Goal: Task Accomplishment & Management: Complete application form

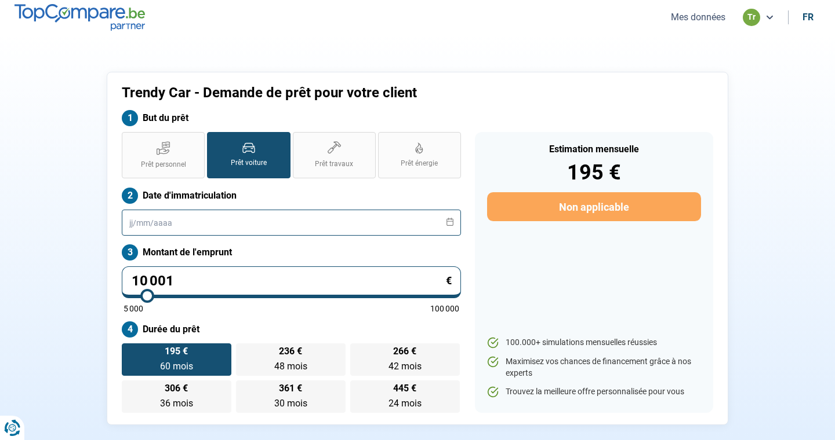
click at [369, 227] on input "text" at bounding box center [291, 223] width 339 height 26
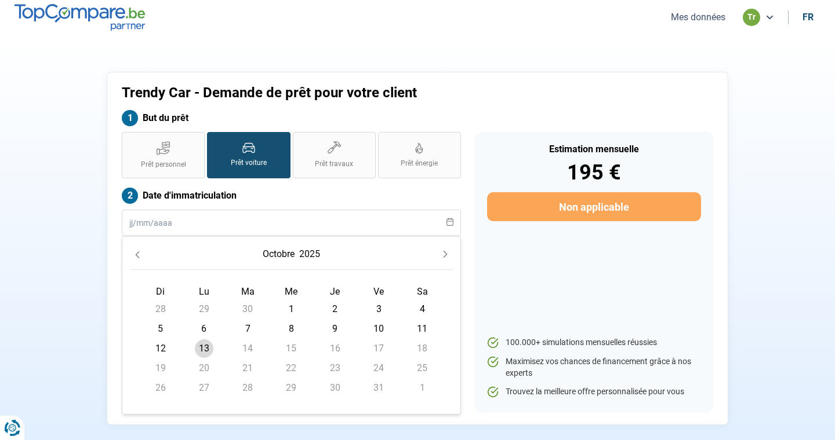
click at [140, 258] on icon "Previous Month" at bounding box center [137, 255] width 8 height 8
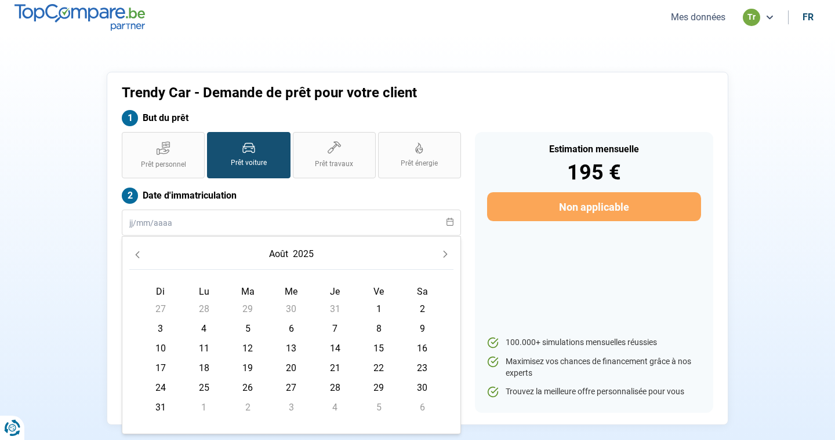
click at [140, 258] on icon "Previous Month" at bounding box center [137, 255] width 8 height 8
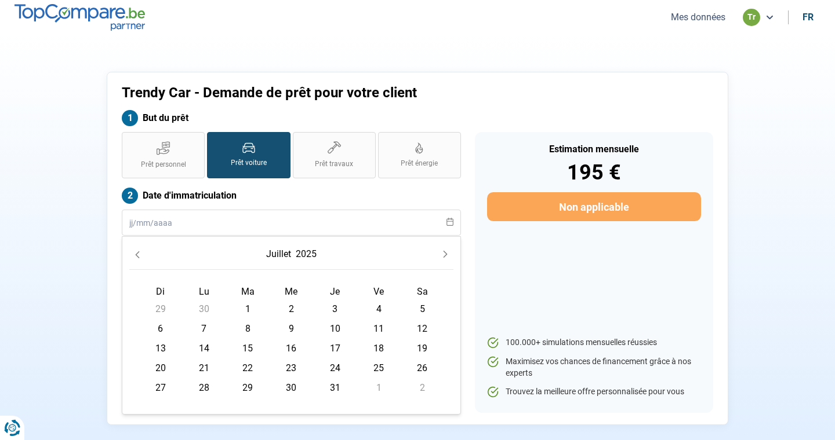
click at [140, 258] on icon "Previous Month" at bounding box center [137, 255] width 8 height 8
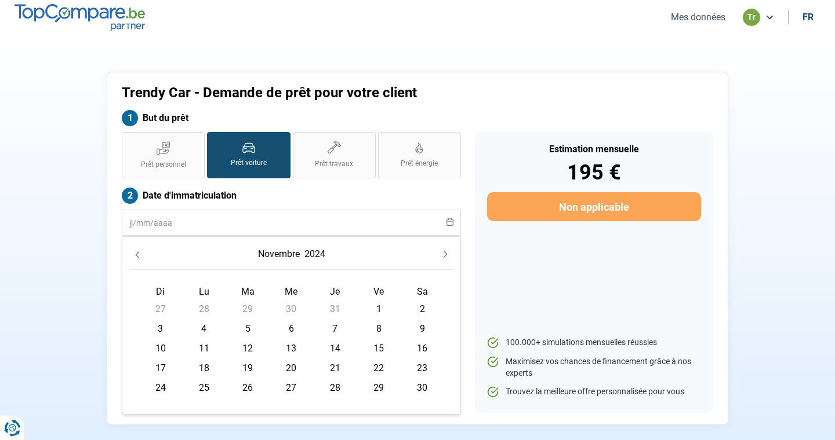
click at [140, 258] on icon "Previous Month" at bounding box center [137, 255] width 8 height 8
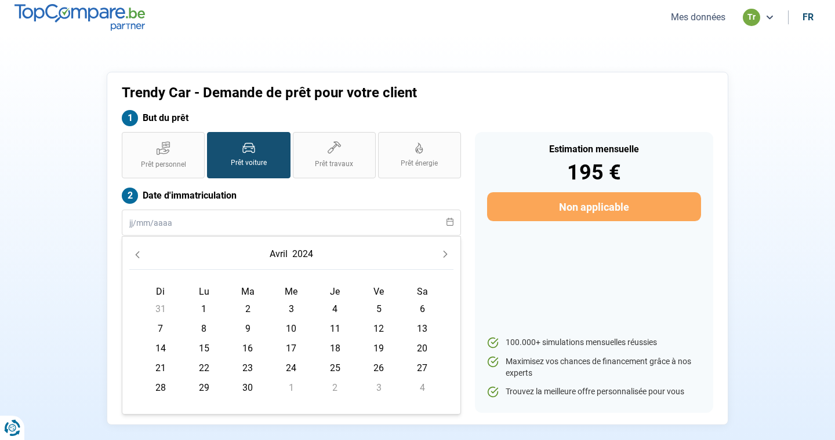
click at [140, 258] on icon "Previous Month" at bounding box center [137, 255] width 8 height 8
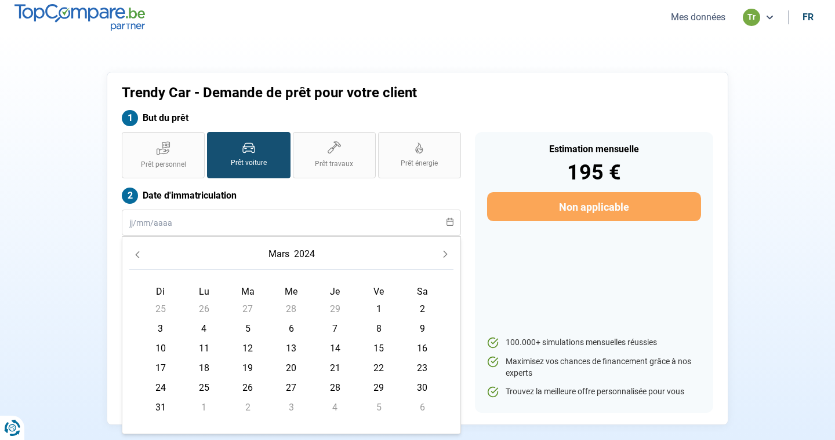
click at [140, 258] on icon "Previous Month" at bounding box center [137, 255] width 8 height 8
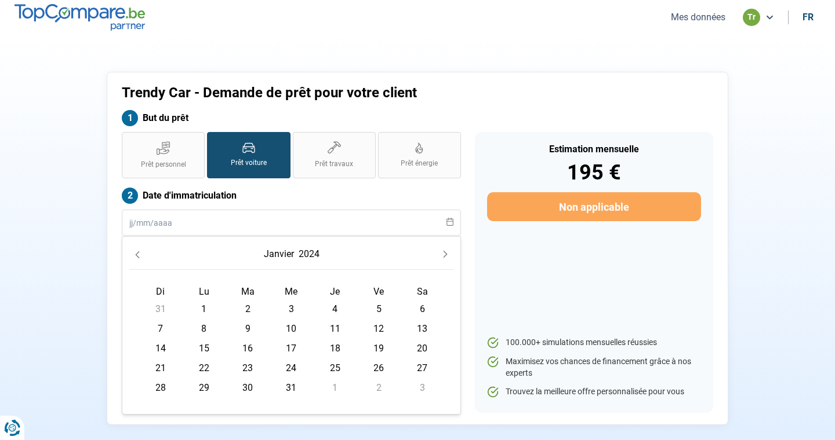
click at [140, 258] on icon "Previous Month" at bounding box center [137, 255] width 8 height 8
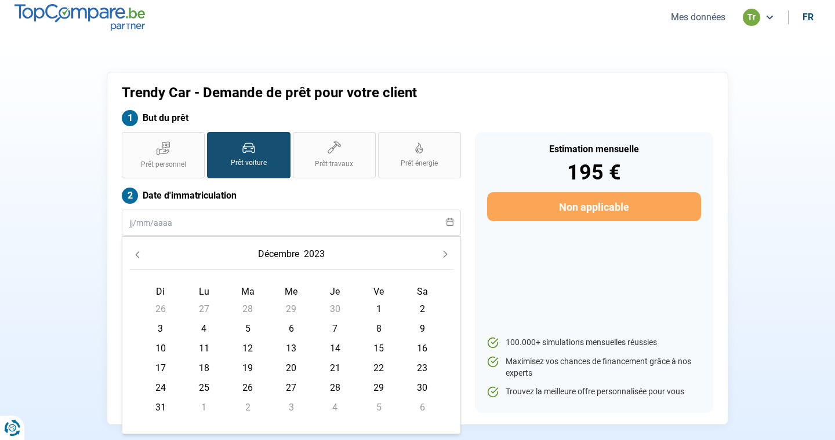
click at [140, 258] on icon "Previous Month" at bounding box center [137, 255] width 8 height 8
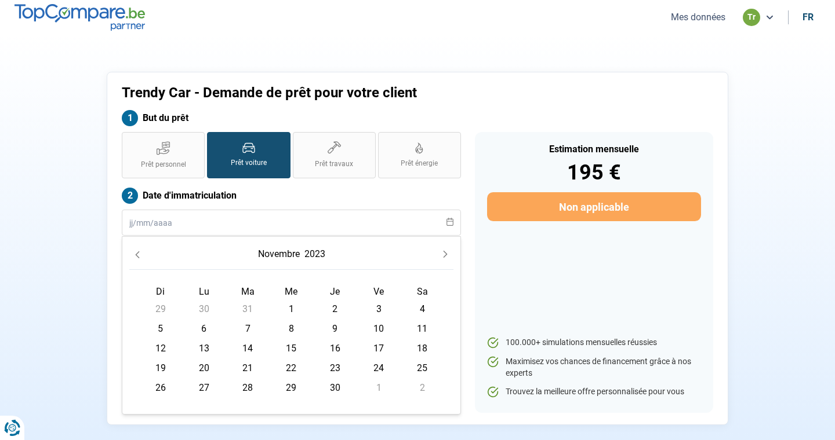
click at [140, 258] on icon "Previous Month" at bounding box center [137, 255] width 8 height 8
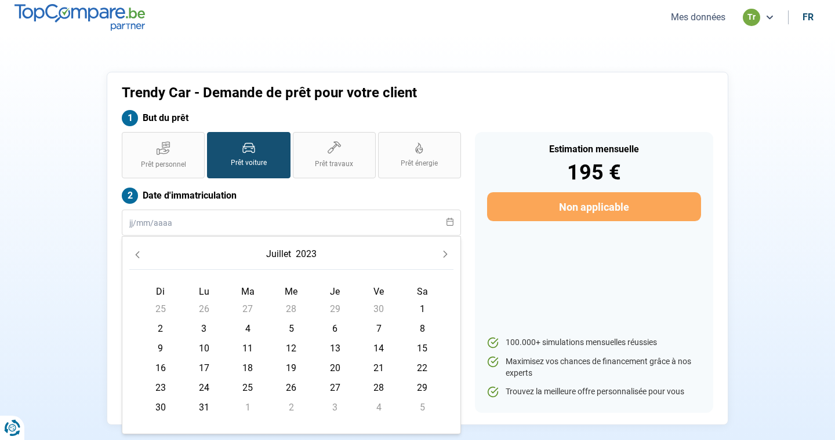
click at [140, 258] on icon "Previous Month" at bounding box center [137, 255] width 8 height 8
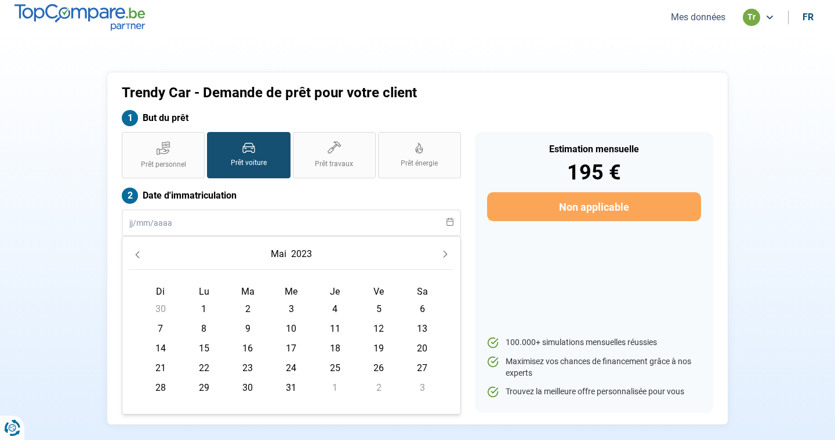
click at [140, 258] on icon "Previous Month" at bounding box center [137, 255] width 8 height 8
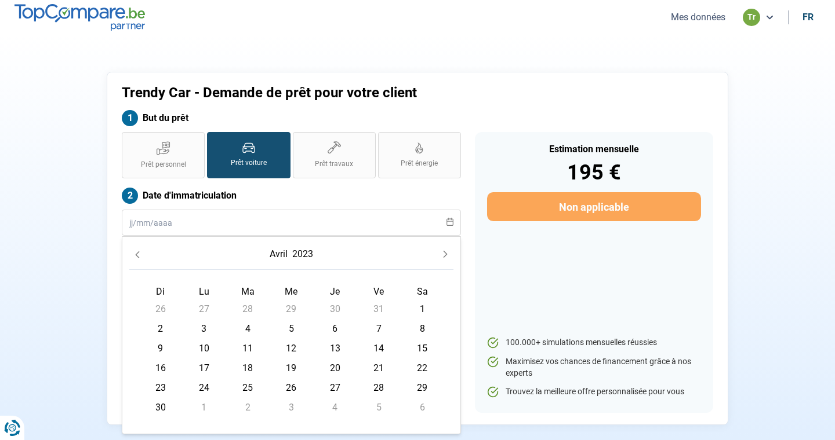
click at [140, 258] on icon "Previous Month" at bounding box center [137, 255] width 8 height 8
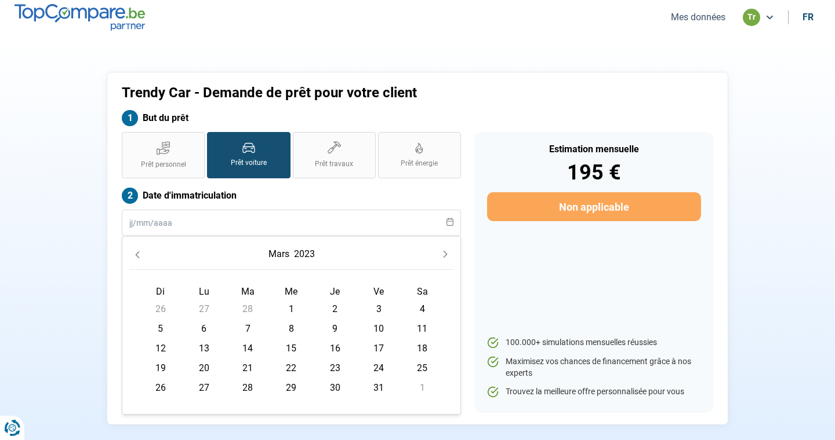
click at [140, 258] on icon "Previous Month" at bounding box center [137, 255] width 8 height 8
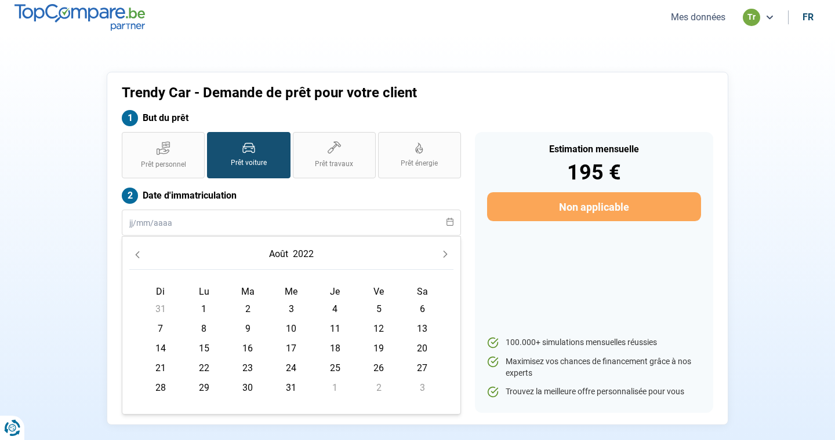
click at [140, 258] on icon "Previous Month" at bounding box center [137, 255] width 8 height 8
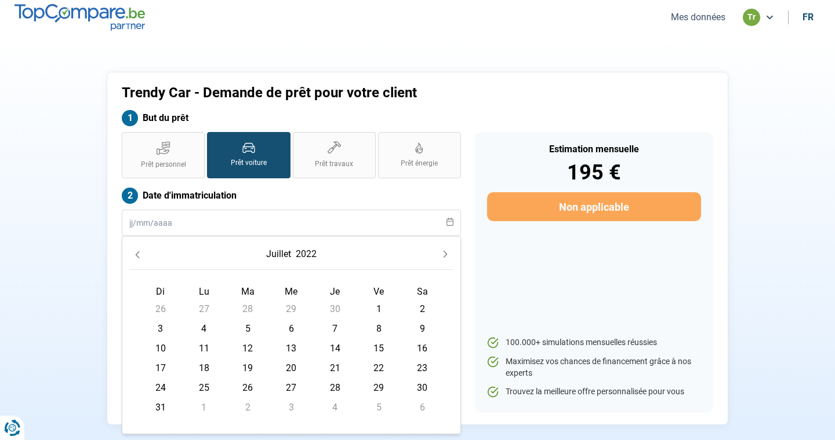
click at [140, 258] on icon "Previous Month" at bounding box center [137, 255] width 8 height 8
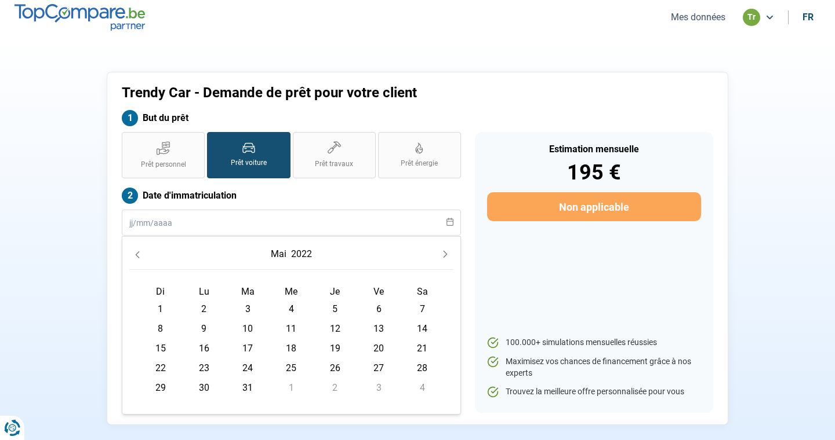
click at [140, 258] on icon "Previous Month" at bounding box center [137, 255] width 8 height 8
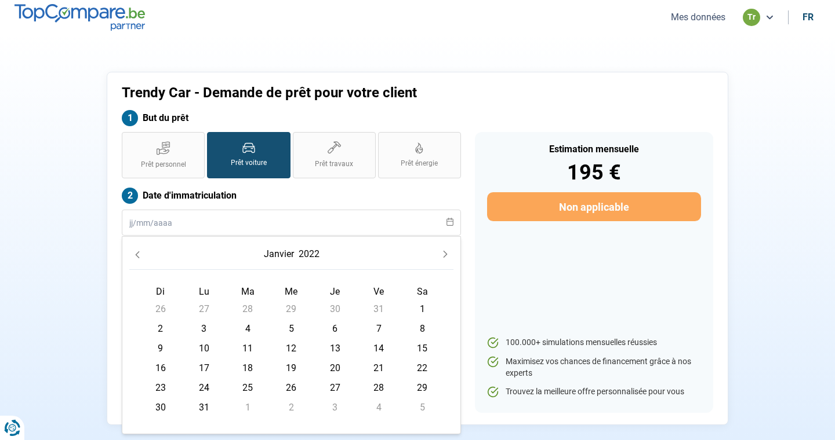
click at [140, 258] on icon "Previous Month" at bounding box center [137, 255] width 8 height 8
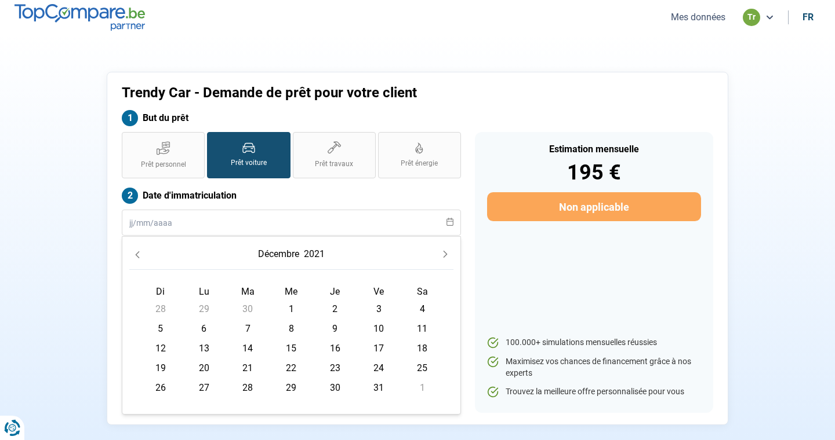
click at [140, 258] on icon "Previous Month" at bounding box center [137, 255] width 8 height 8
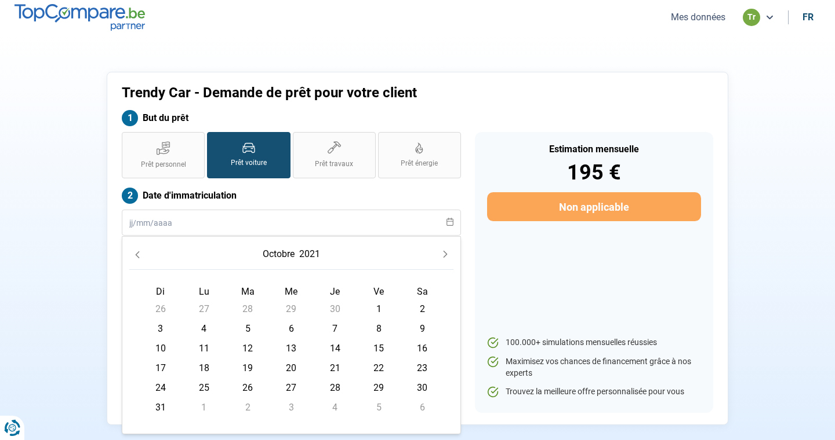
click at [140, 258] on icon "Previous Month" at bounding box center [137, 255] width 8 height 8
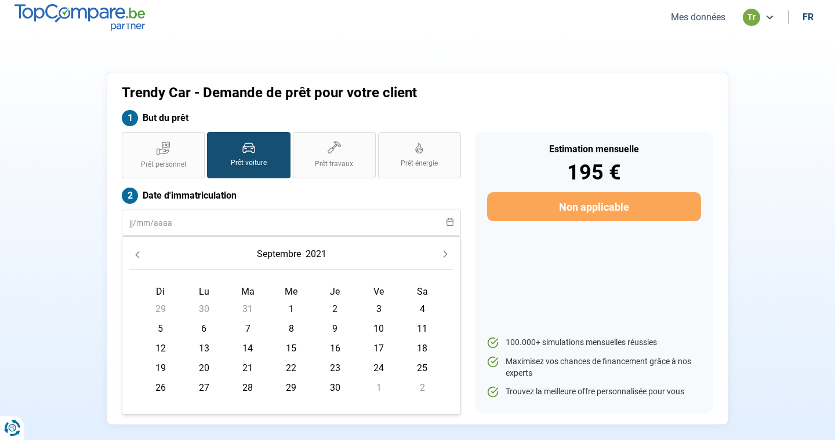
click at [140, 258] on icon "Previous Month" at bounding box center [137, 255] width 8 height 8
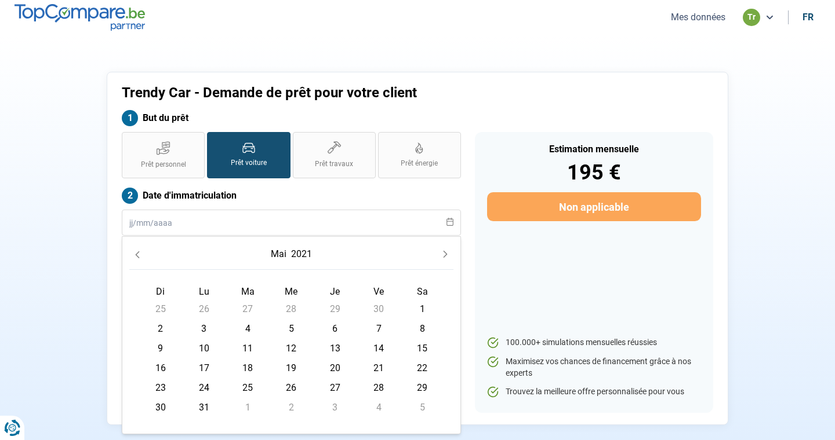
click at [140, 258] on icon "Previous Month" at bounding box center [137, 255] width 8 height 8
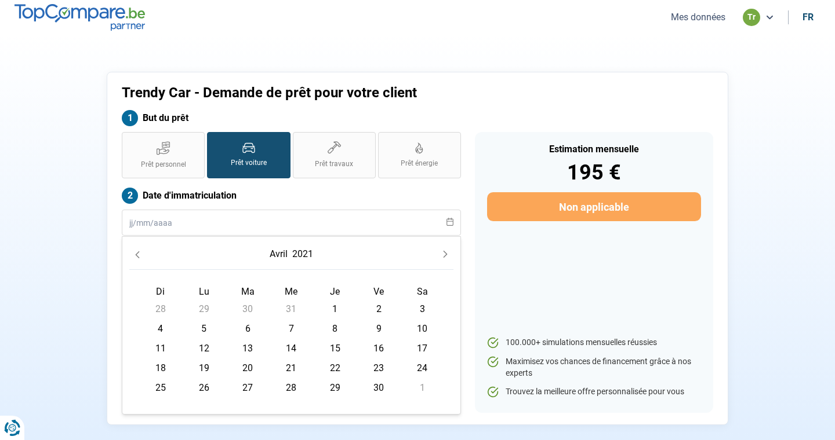
click at [140, 258] on icon "Previous Month" at bounding box center [137, 255] width 8 height 8
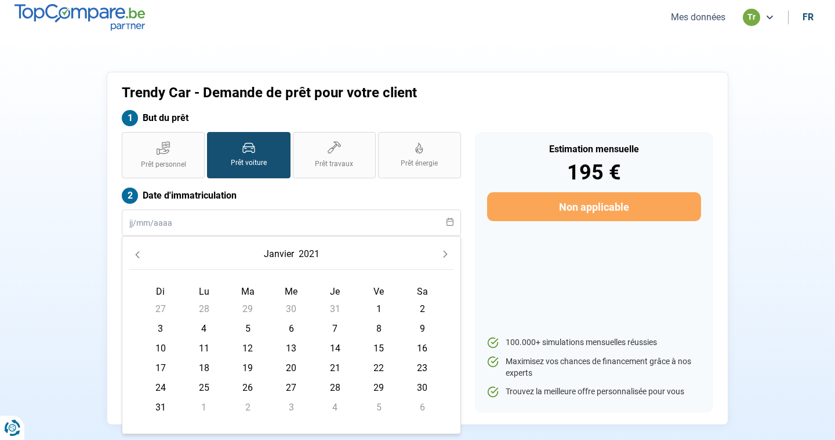
click at [140, 258] on icon "Previous Month" at bounding box center [137, 255] width 8 height 8
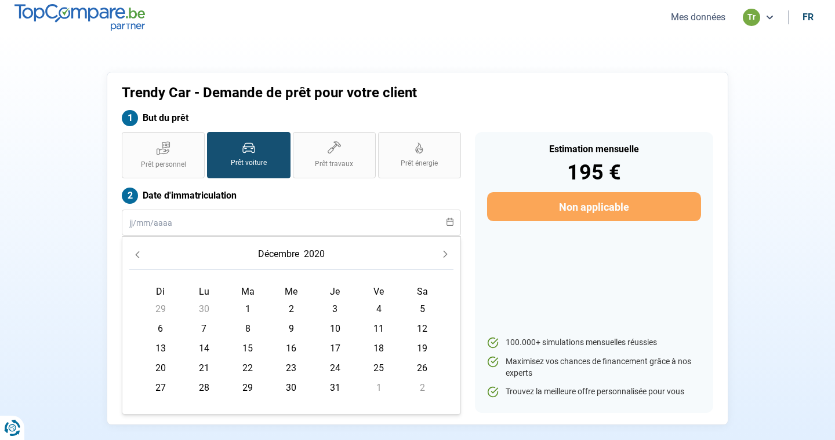
click at [140, 258] on icon "Previous Month" at bounding box center [137, 255] width 8 height 8
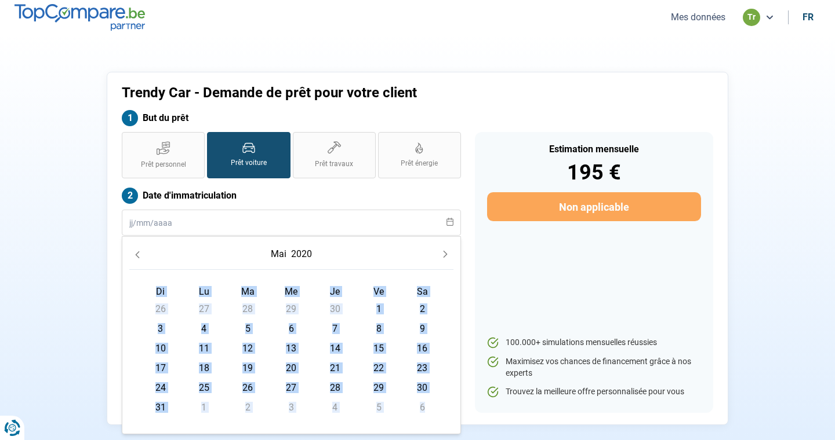
click at [136, 258] on icon "Previous Month" at bounding box center [137, 255] width 8 height 8
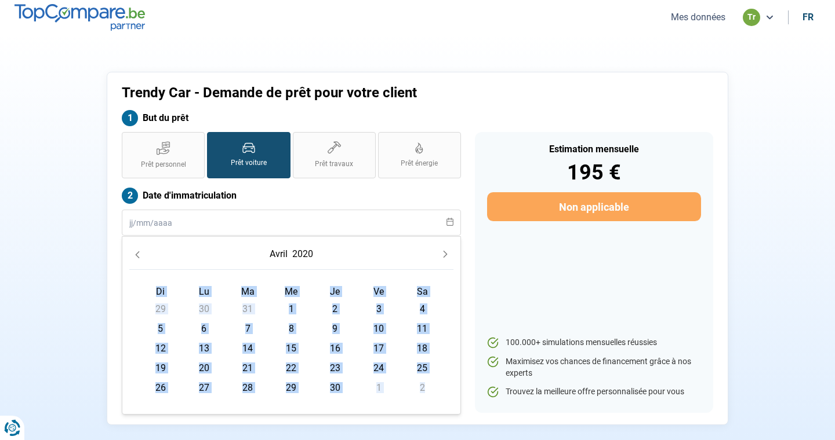
click at [136, 258] on icon "Previous Month" at bounding box center [137, 255] width 8 height 8
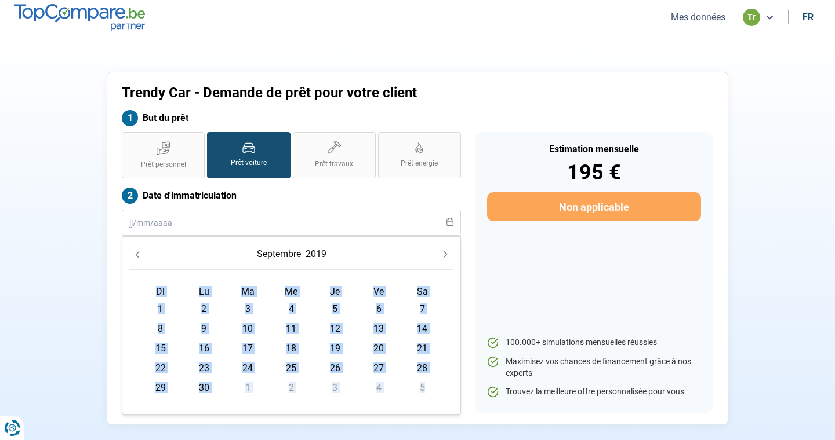
click at [136, 258] on icon "Previous Month" at bounding box center [137, 255] width 8 height 8
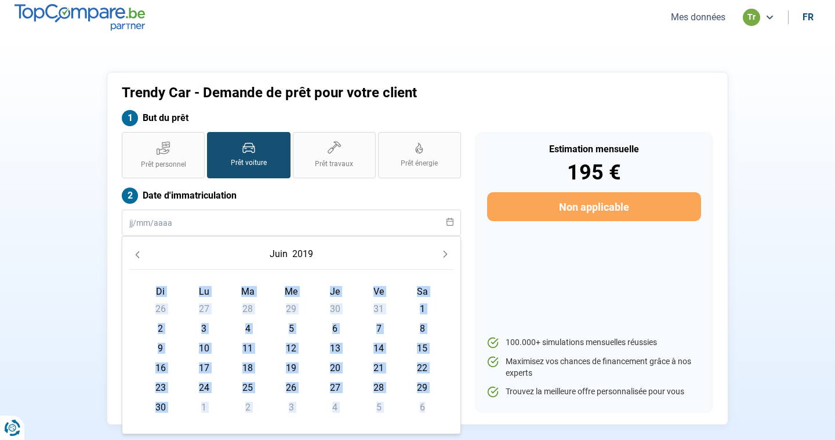
click at [136, 258] on icon "Previous Month" at bounding box center [137, 255] width 8 height 8
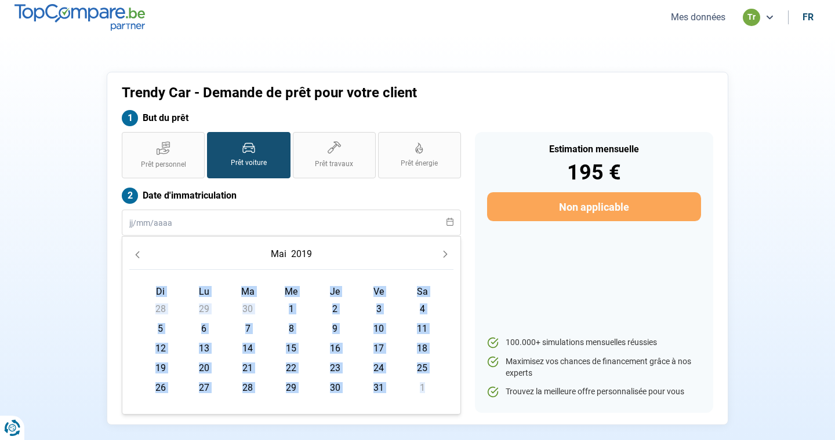
click at [136, 258] on icon "Previous Month" at bounding box center [137, 255] width 8 height 8
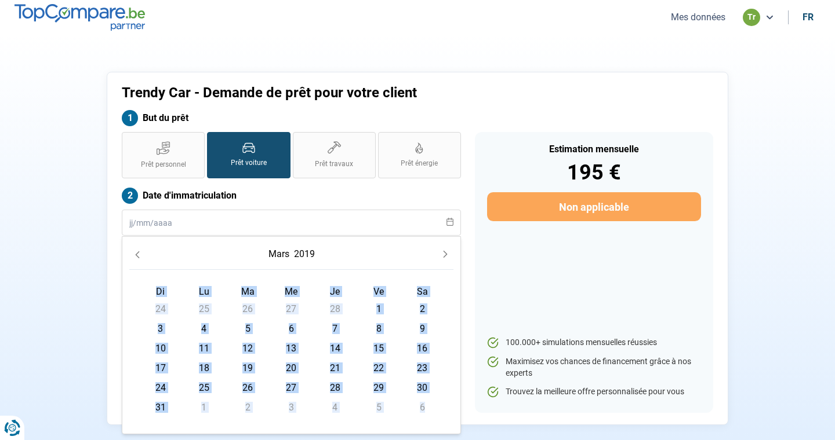
click at [136, 258] on icon "Previous Month" at bounding box center [137, 255] width 8 height 8
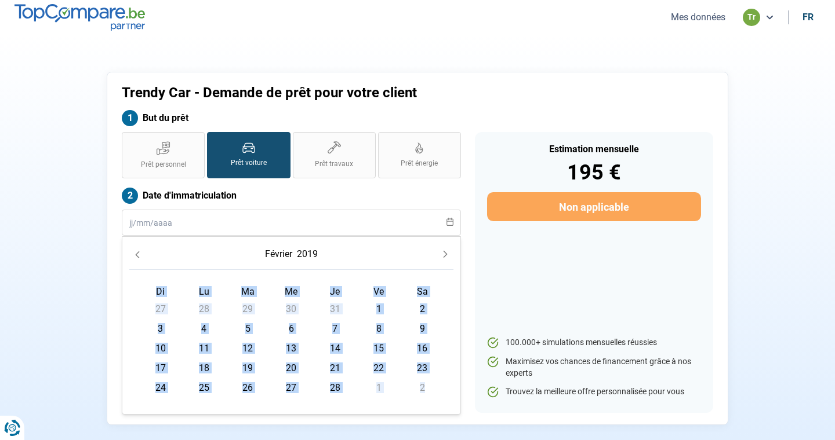
click at [136, 258] on icon "Previous Month" at bounding box center [137, 255] width 8 height 8
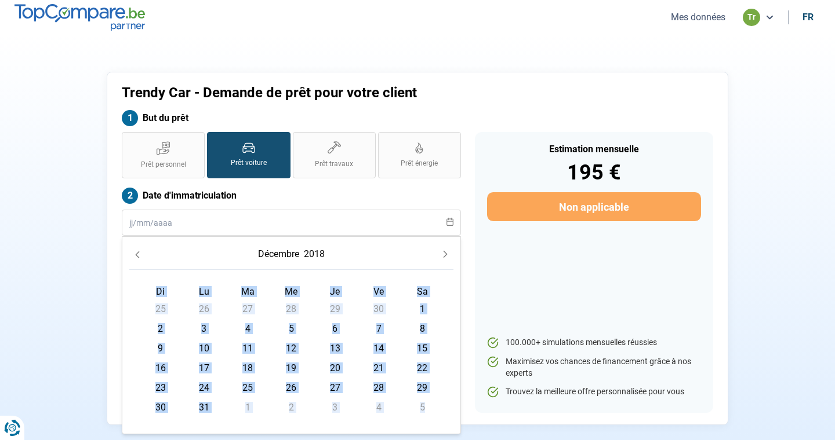
click at [136, 258] on icon "Previous Month" at bounding box center [137, 255] width 8 height 8
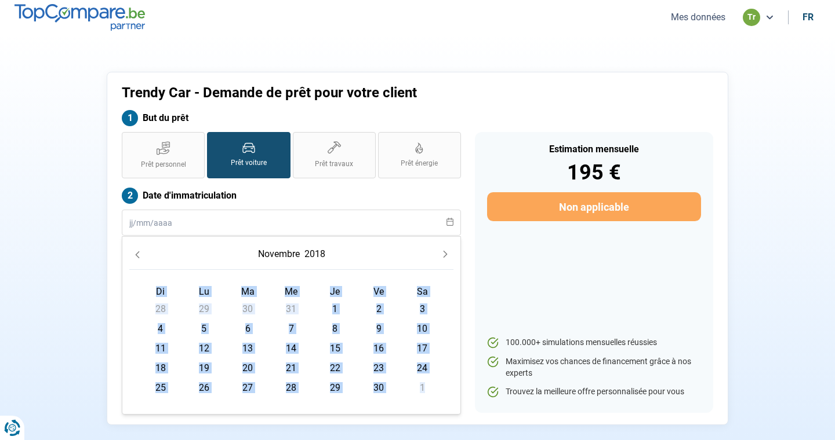
click at [136, 258] on icon "Previous Month" at bounding box center [137, 255] width 8 height 8
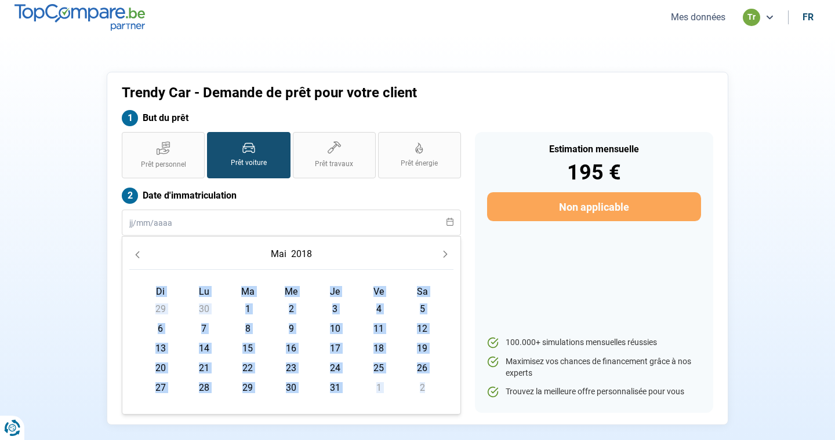
click at [136, 258] on icon "Previous Month" at bounding box center [137, 255] width 8 height 8
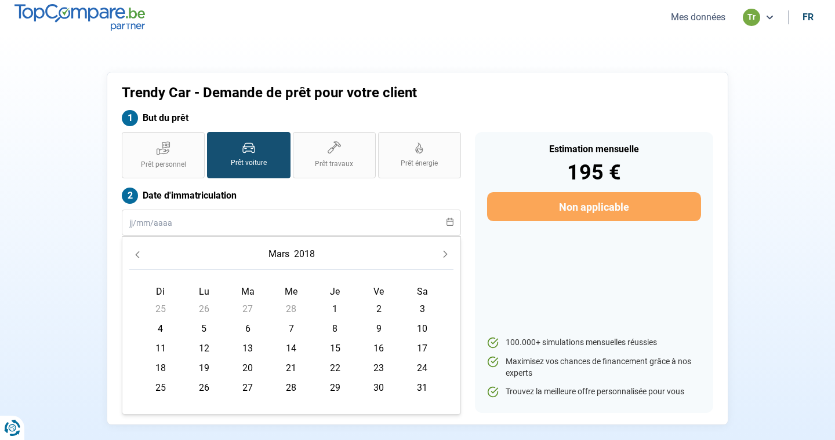
click at [247, 328] on span "6" at bounding box center [247, 329] width 19 height 19
type input "[DATE]"
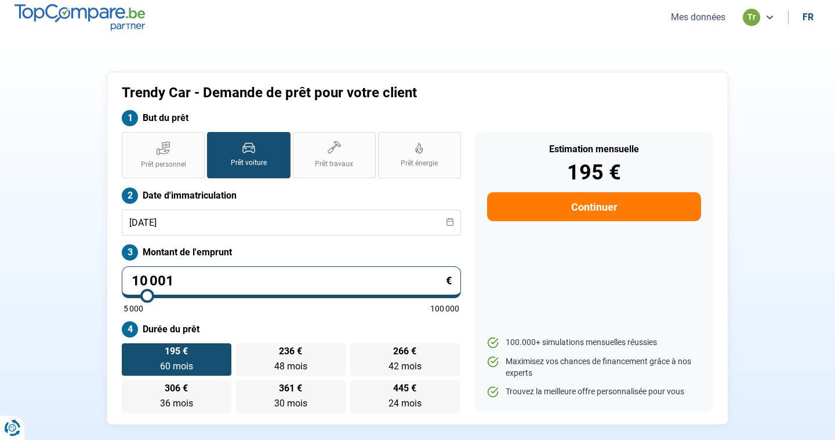
click at [231, 276] on input "10 001" at bounding box center [291, 283] width 339 height 32
type input "1 000"
type input "5000"
type input "100"
type input "5000"
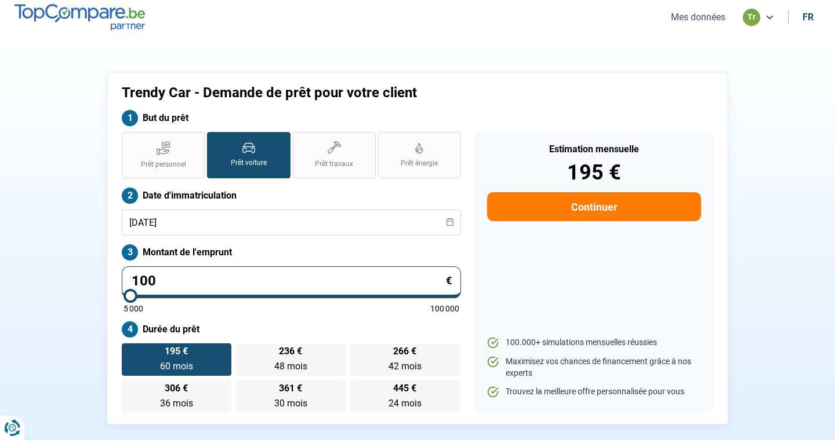
type input "10"
type input "5000"
type input "1"
type input "5000"
type input "0"
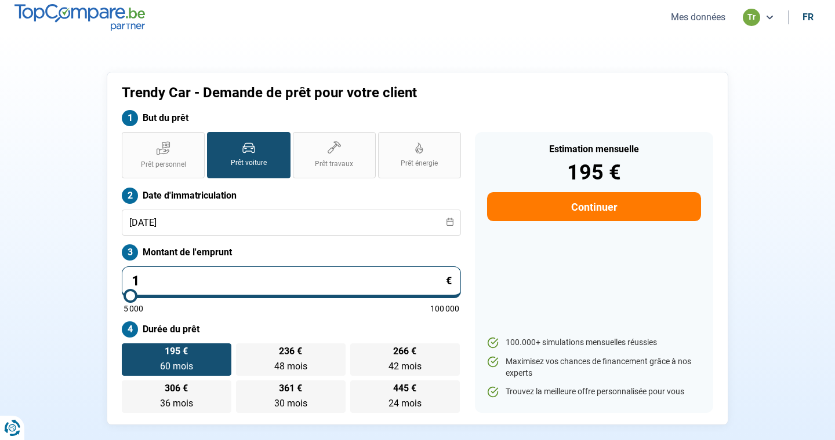
type input "5000"
type input "1"
type input "5000"
type input "19"
type input "5000"
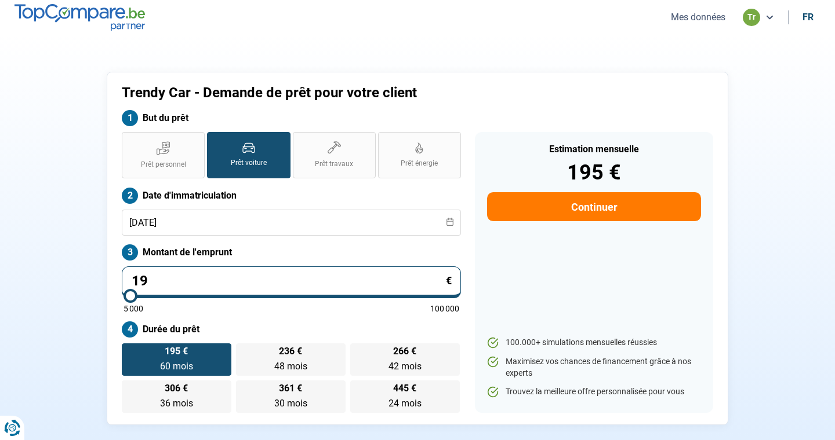
type input "199"
type input "5000"
type input "1 990"
type input "5000"
type input "19 900"
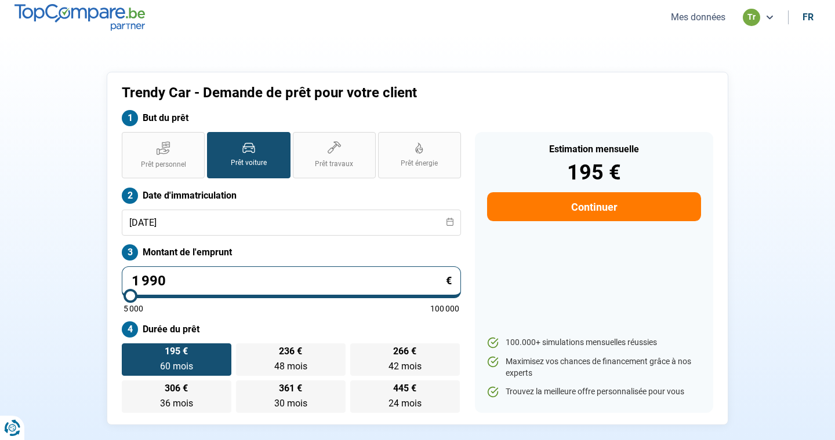
type input "20000"
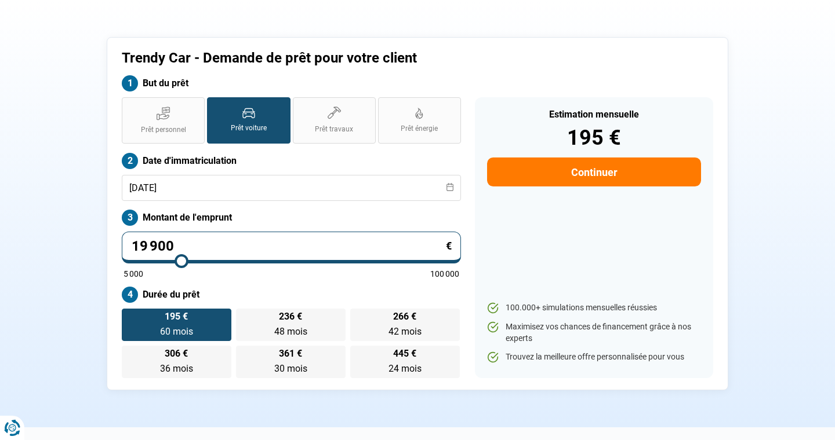
scroll to position [35, 0]
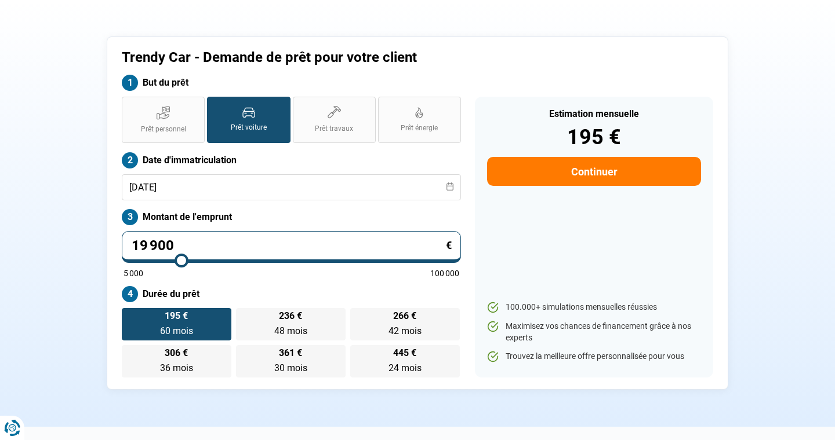
type input "19 900"
type input "20000"
click at [341, 282] on div "Prêt personnel Prêt voiture Prêt travaux Prêt énergie Prêt voiture Date d'immat…" at bounding box center [291, 237] width 353 height 281
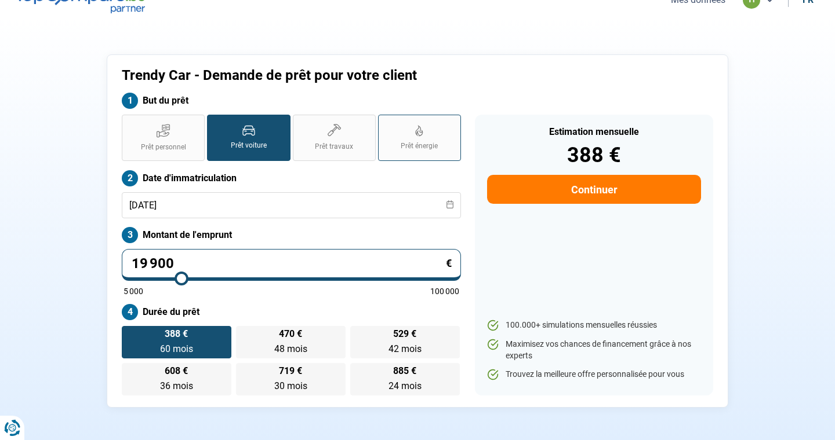
scroll to position [23, 0]
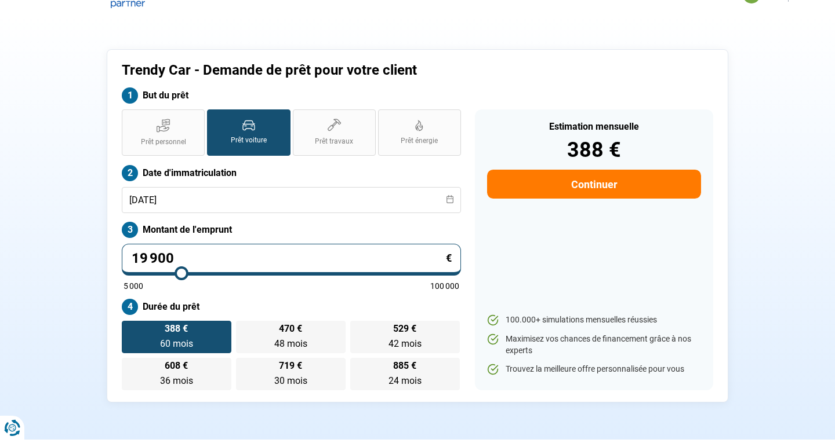
click at [225, 258] on input "19 900" at bounding box center [291, 260] width 339 height 32
type input "1 990"
type input "5000"
type input "199"
type input "5000"
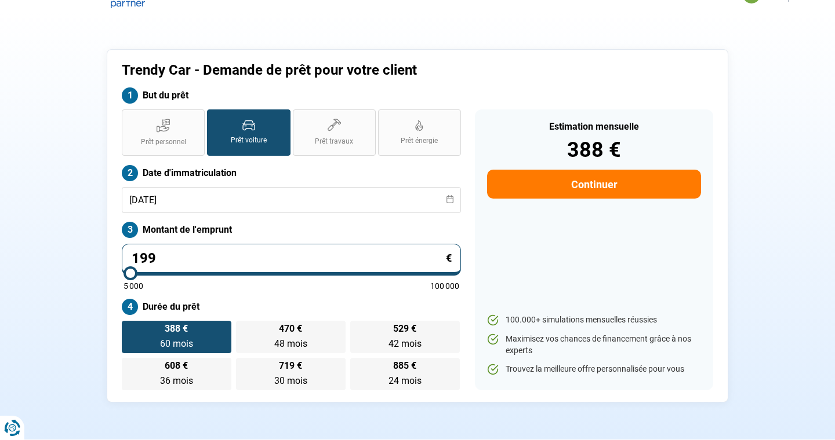
type input "19"
type input "5000"
type input "1"
type input "5000"
type input "15"
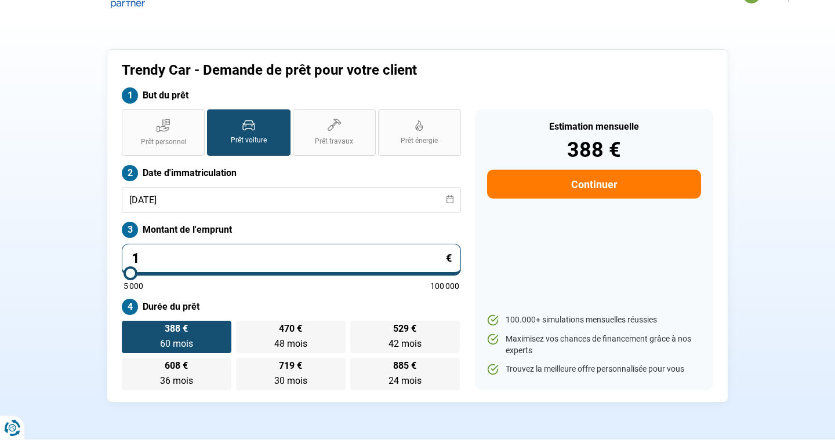
type input "5000"
type input "150"
type input "5000"
type input "1 500"
type input "5000"
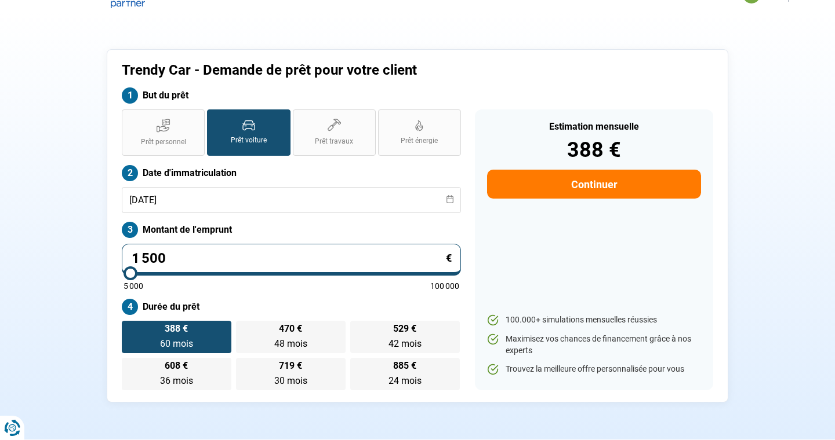
type input "15 000"
type input "15000"
type input "15 000"
click at [508, 253] on div "Estimation mensuelle 292 € Continuer 100.000+ simulations mensuelles réussies M…" at bounding box center [594, 250] width 238 height 281
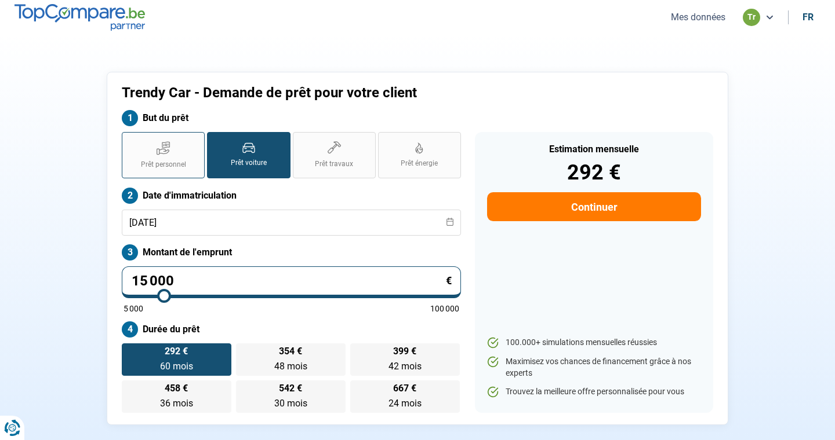
click at [163, 150] on icon at bounding box center [163, 148] width 14 height 14
click at [129, 140] on input "Prêt personnel" at bounding box center [126, 136] width 8 height 8
radio input "true"
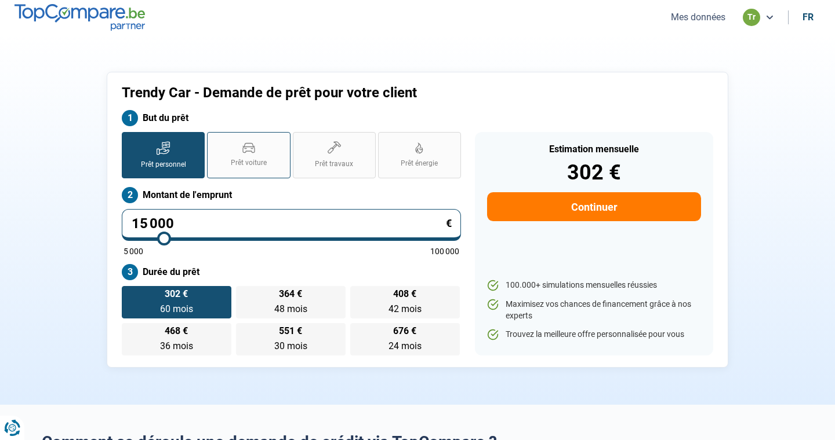
click at [245, 159] on span "Prêt voiture" at bounding box center [249, 163] width 36 height 10
click at [214, 140] on input "Prêt voiture" at bounding box center [211, 136] width 8 height 8
radio input "true"
